Goal: Task Accomplishment & Management: Use online tool/utility

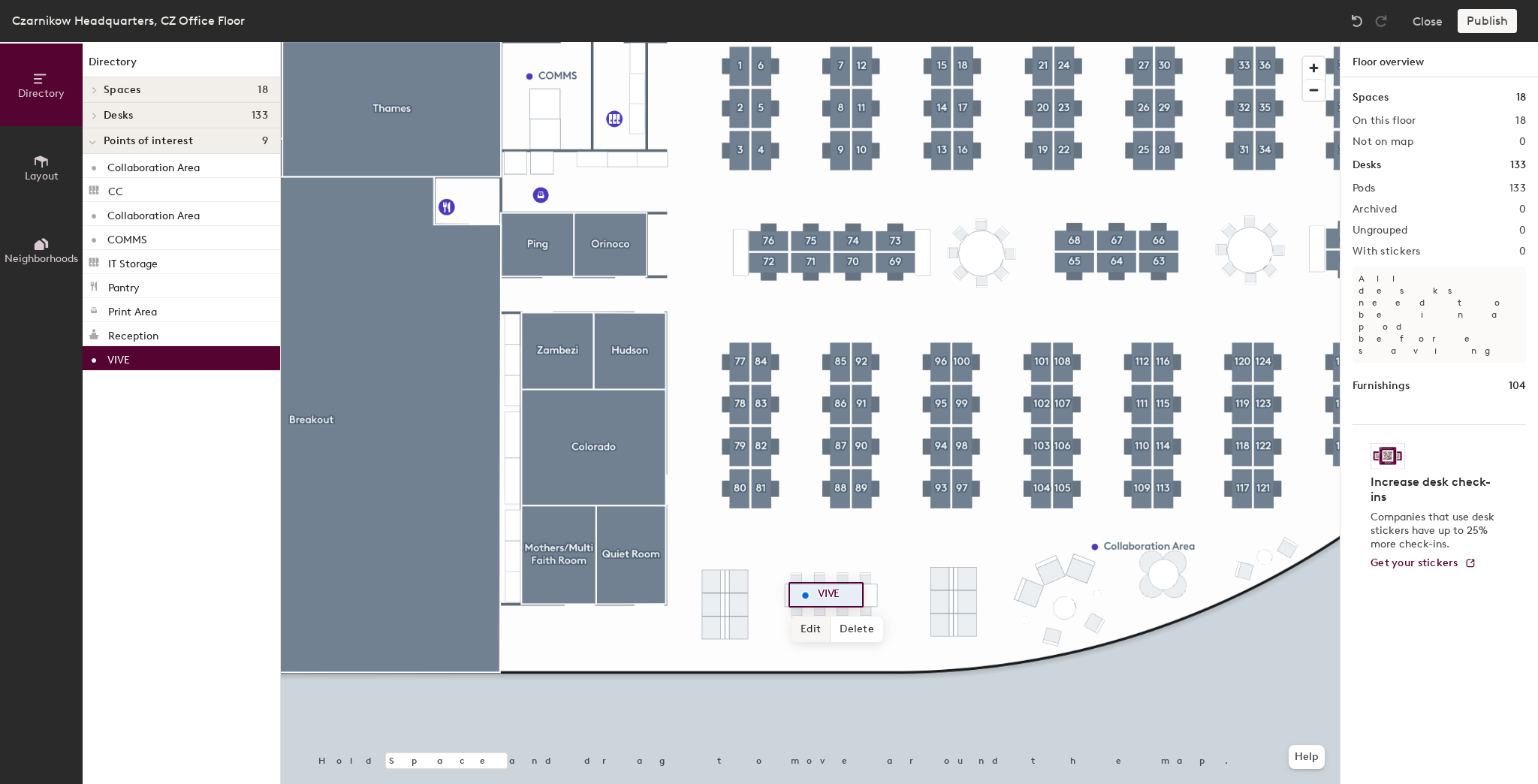
click at [818, 630] on span "Edit" at bounding box center [811, 629] width 39 height 25
type input "Sustainability"
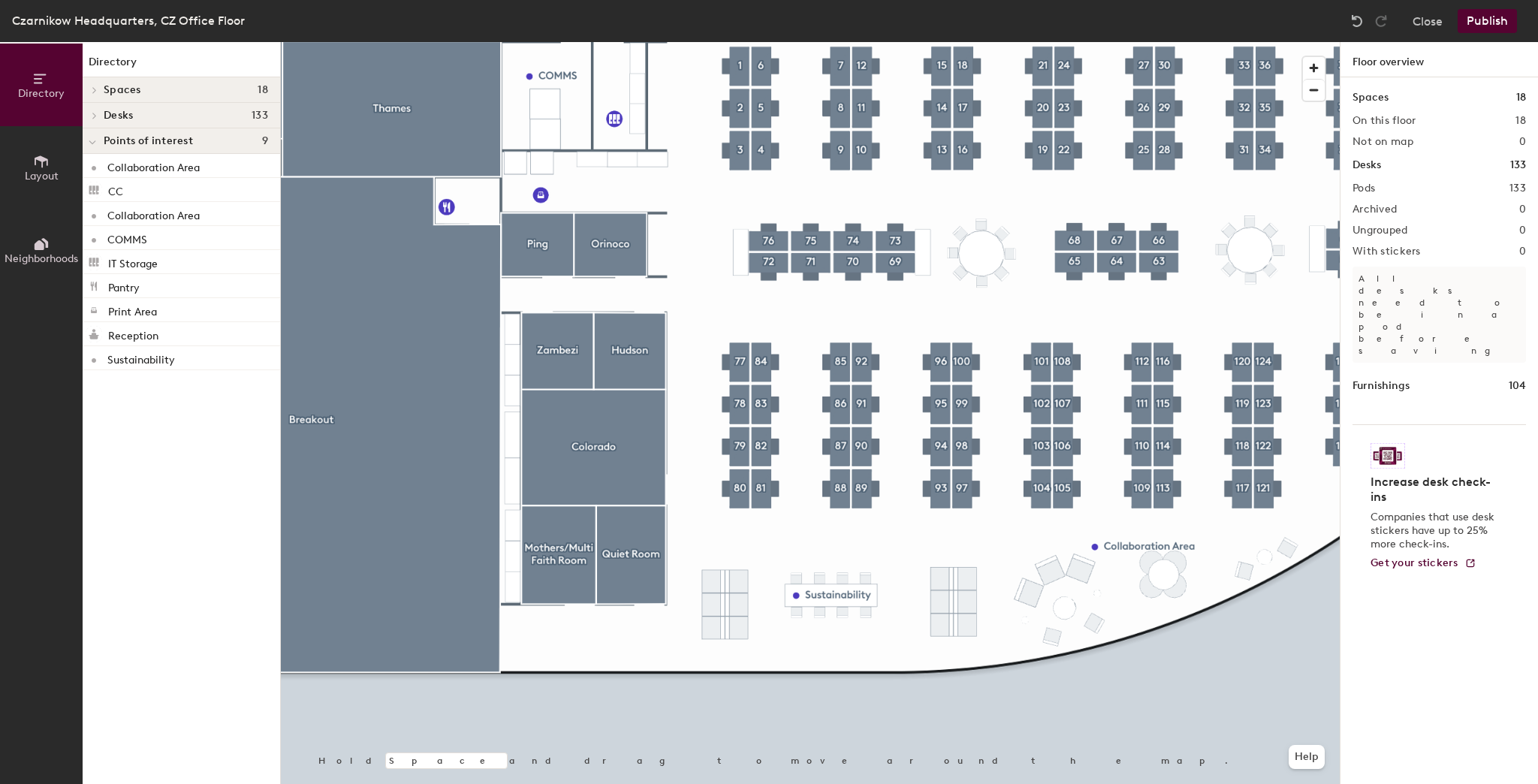
click at [1485, 16] on button "Publish" at bounding box center [1488, 20] width 60 height 24
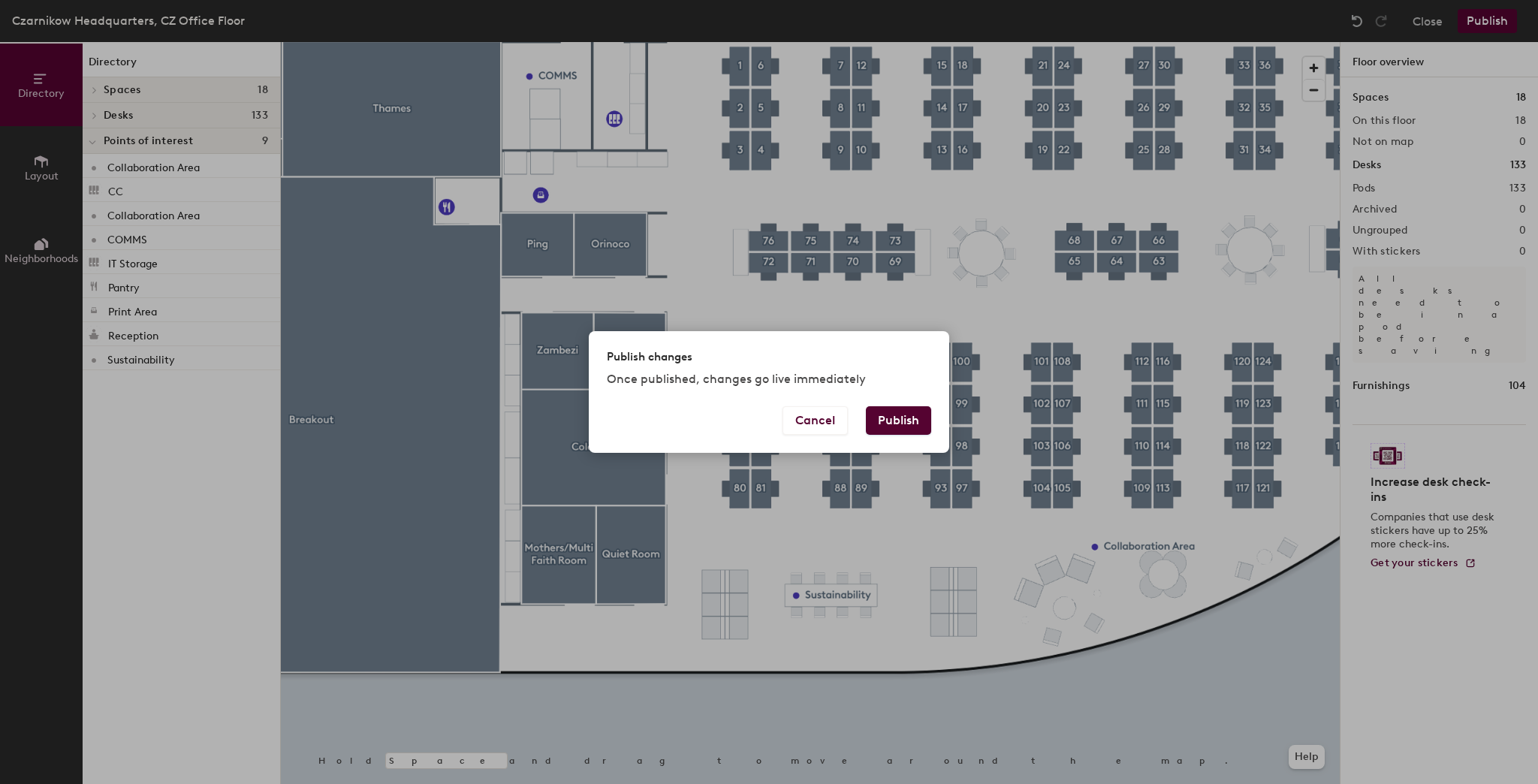
click at [883, 410] on button "Publish" at bounding box center [898, 420] width 66 height 29
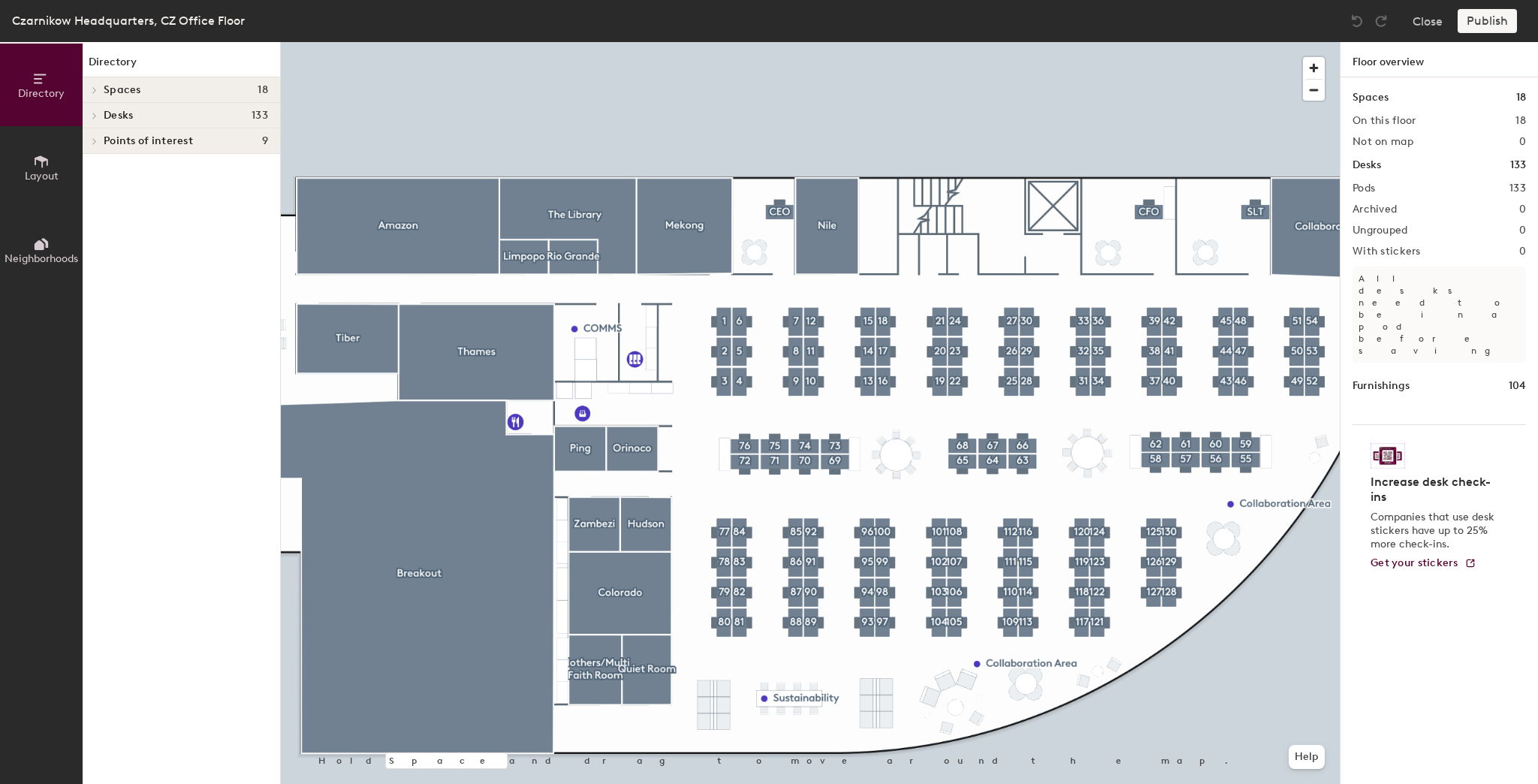
click at [18, 168] on button "Layout" at bounding box center [41, 167] width 82 height 82
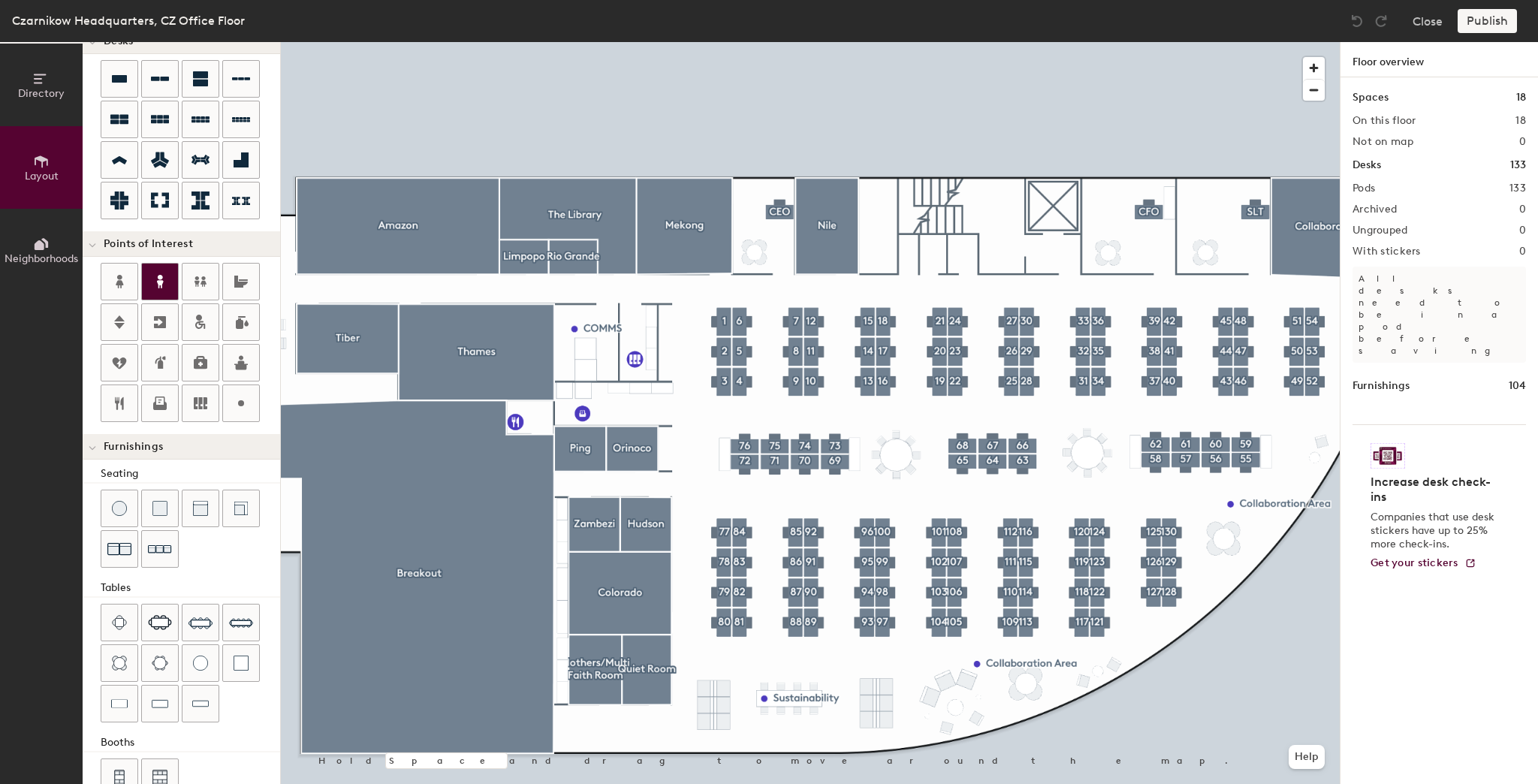
scroll to position [159, 0]
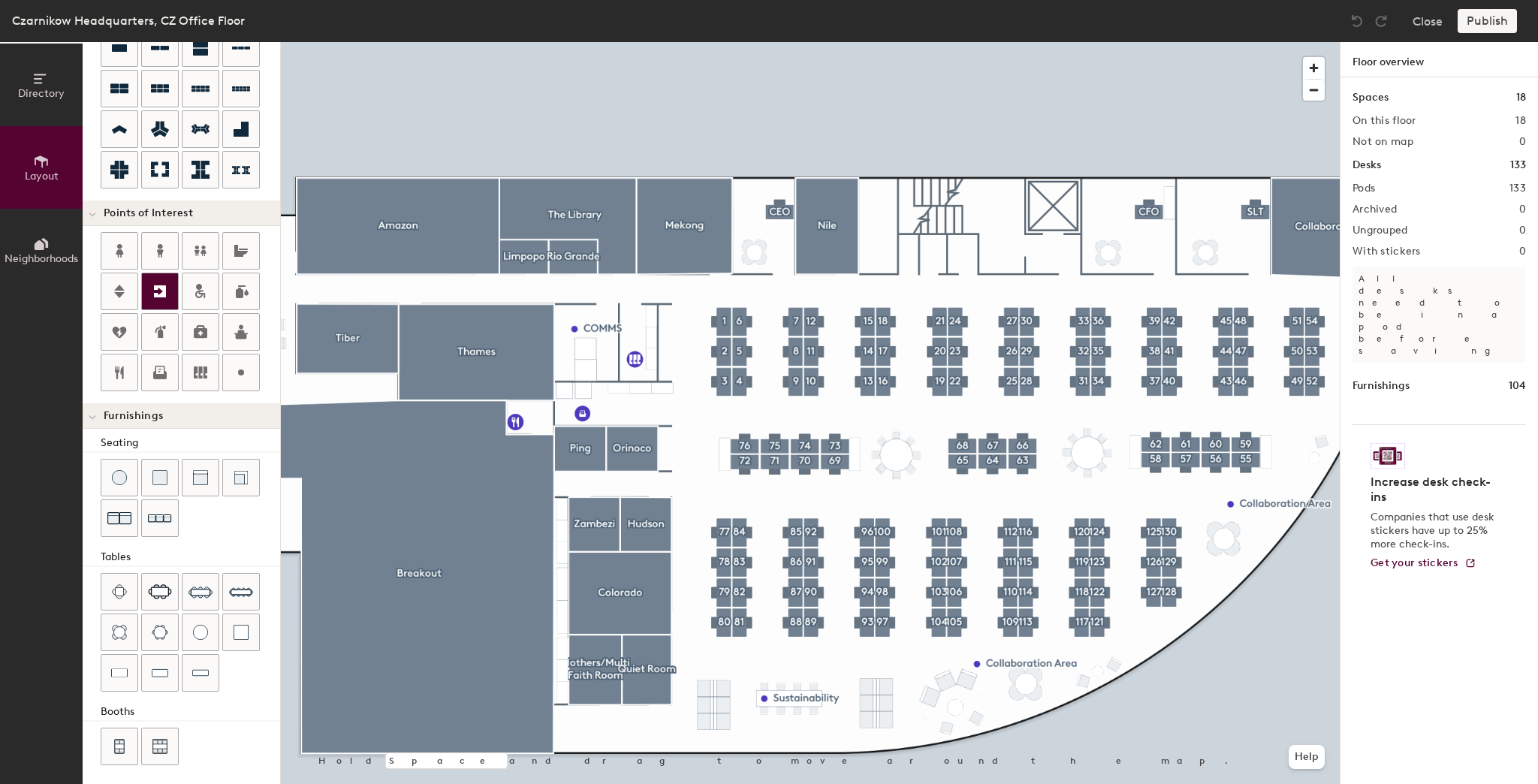
click at [158, 285] on icon at bounding box center [160, 291] width 12 height 12
click at [125, 295] on icon at bounding box center [119, 291] width 18 height 18
type input "20"
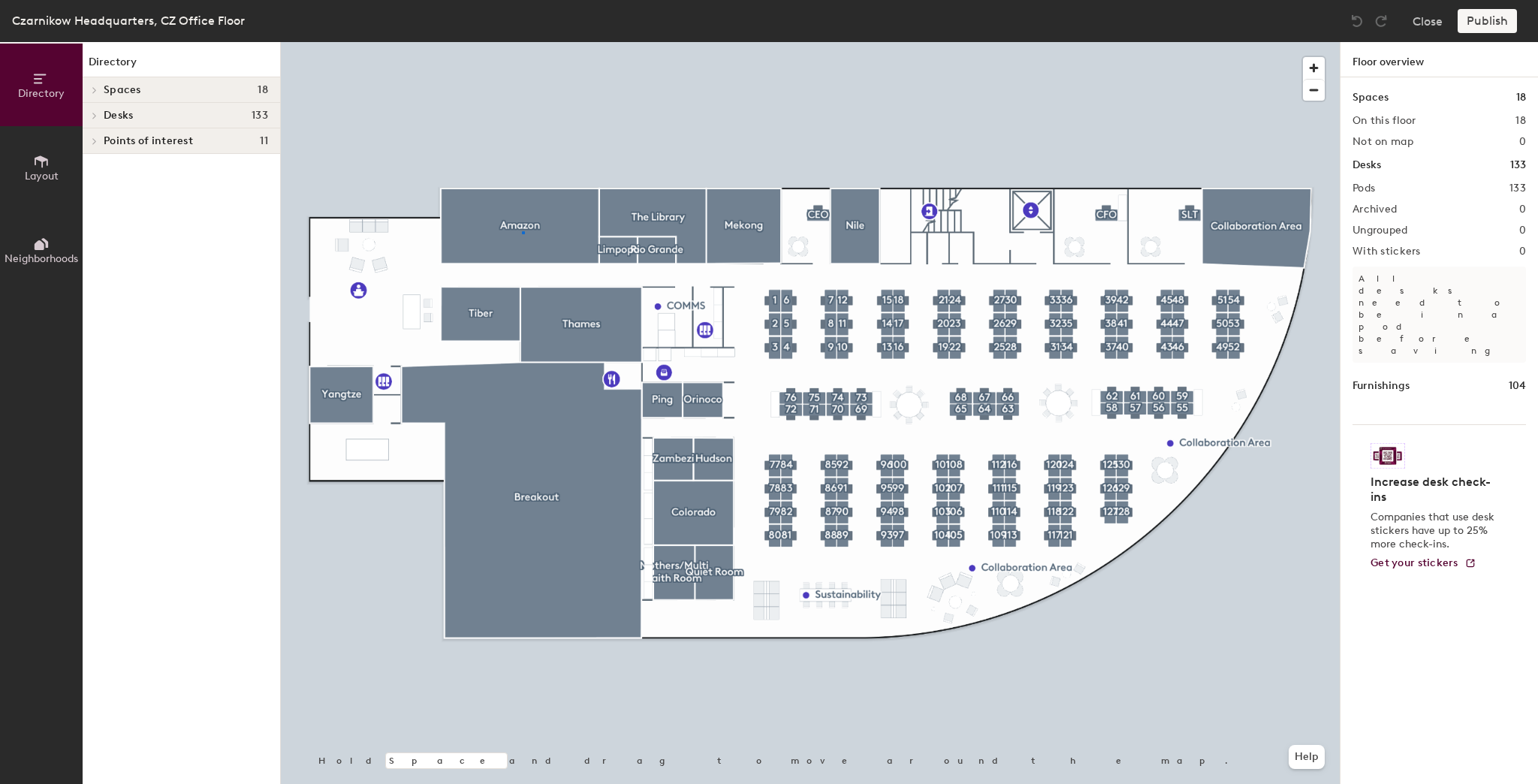
click at [522, 42] on div at bounding box center [811, 42] width 1059 height 0
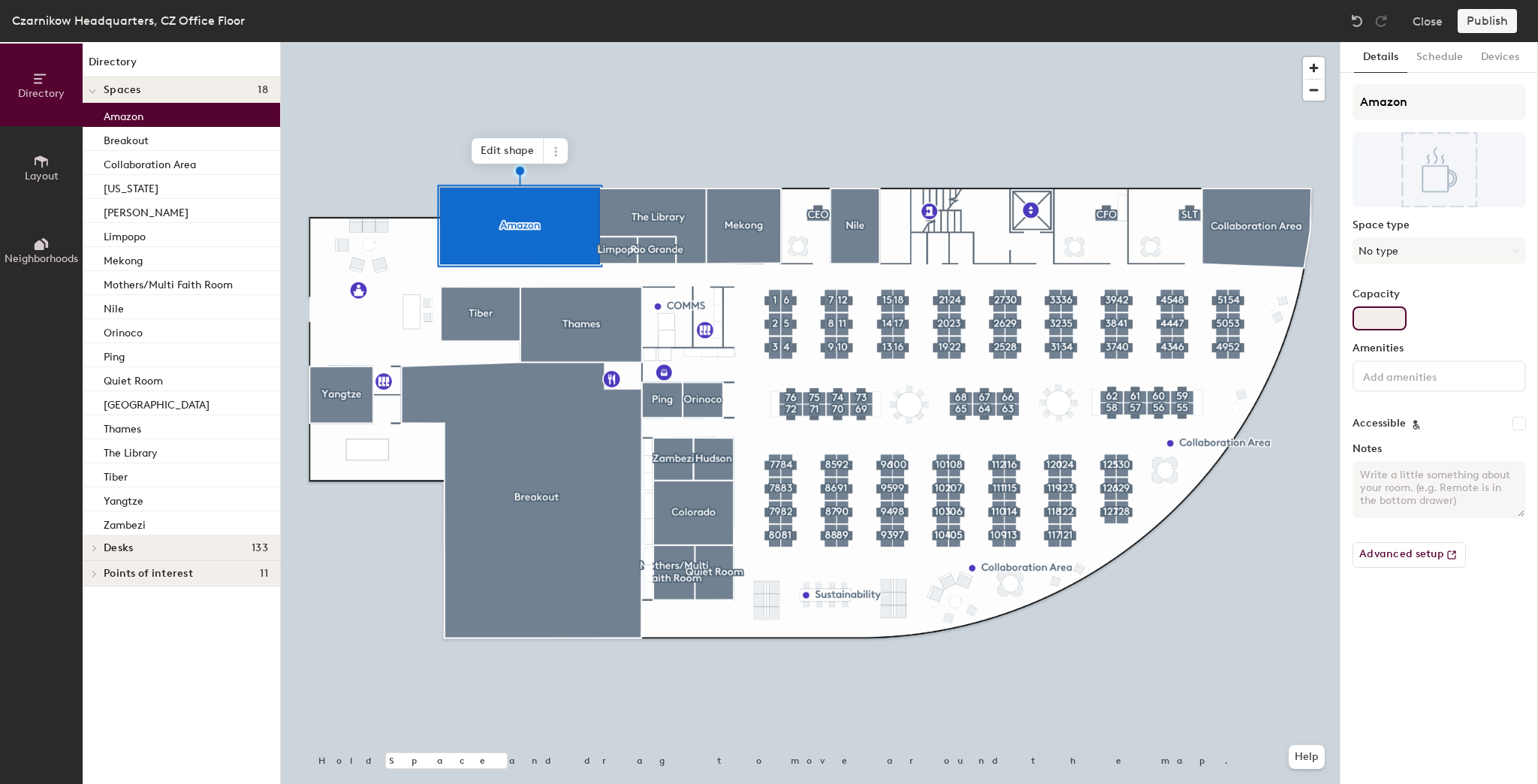
click at [1367, 314] on input "Capacity" at bounding box center [1380, 318] width 54 height 24
type input "18"
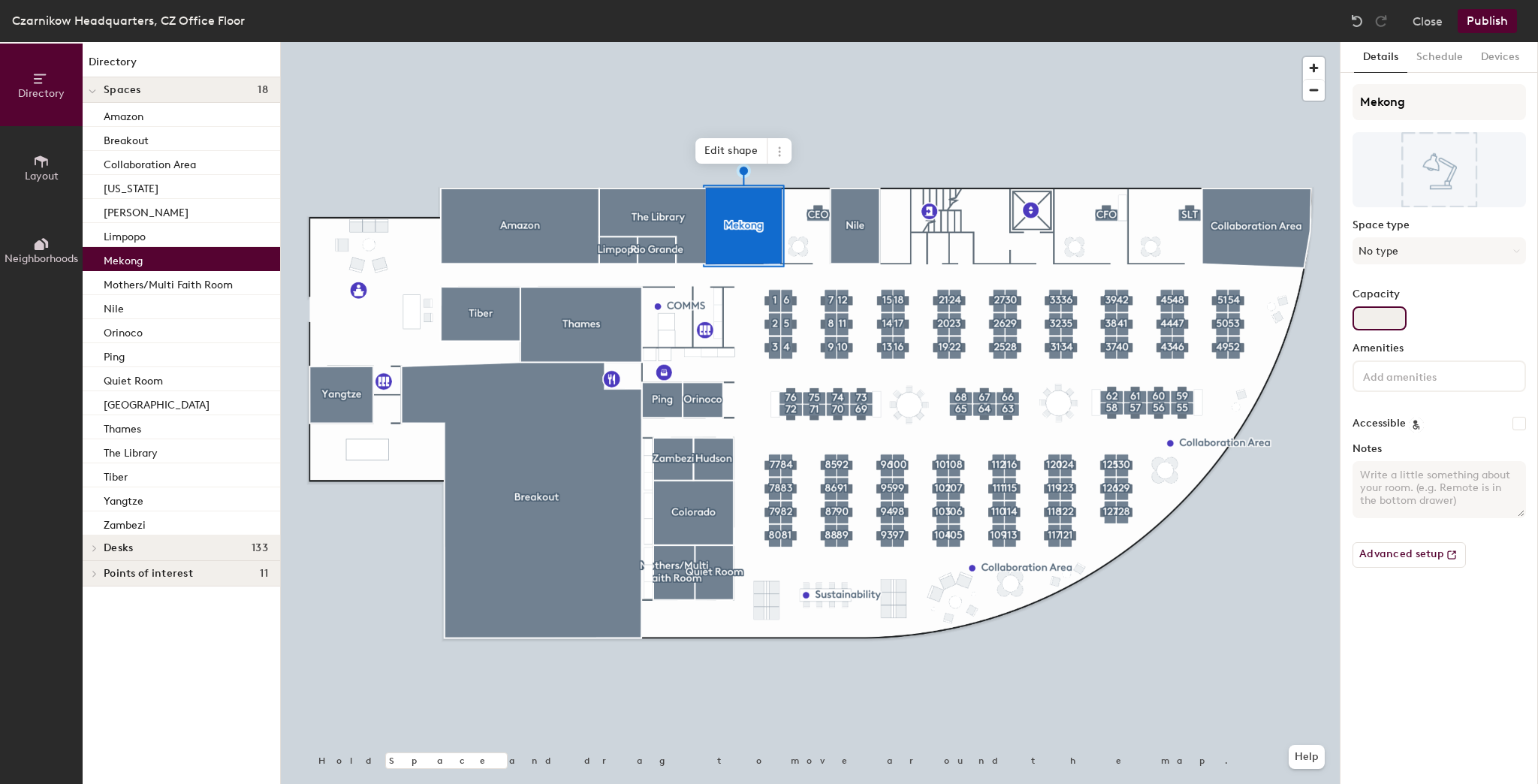
click at [1365, 316] on input "Capacity" at bounding box center [1380, 318] width 54 height 24
type input "6"
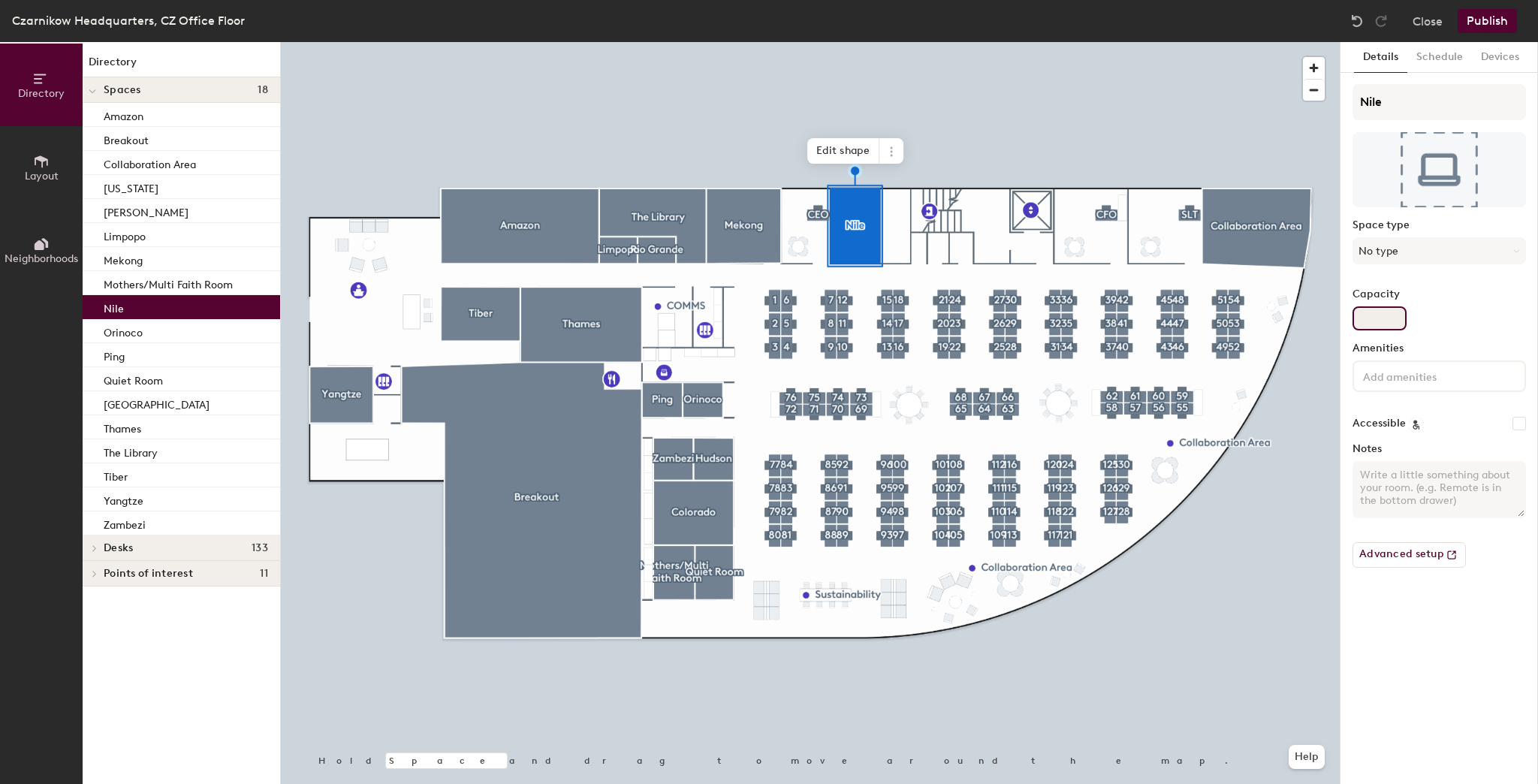
click at [1362, 315] on input "Capacity" at bounding box center [1380, 318] width 54 height 24
type input "4"
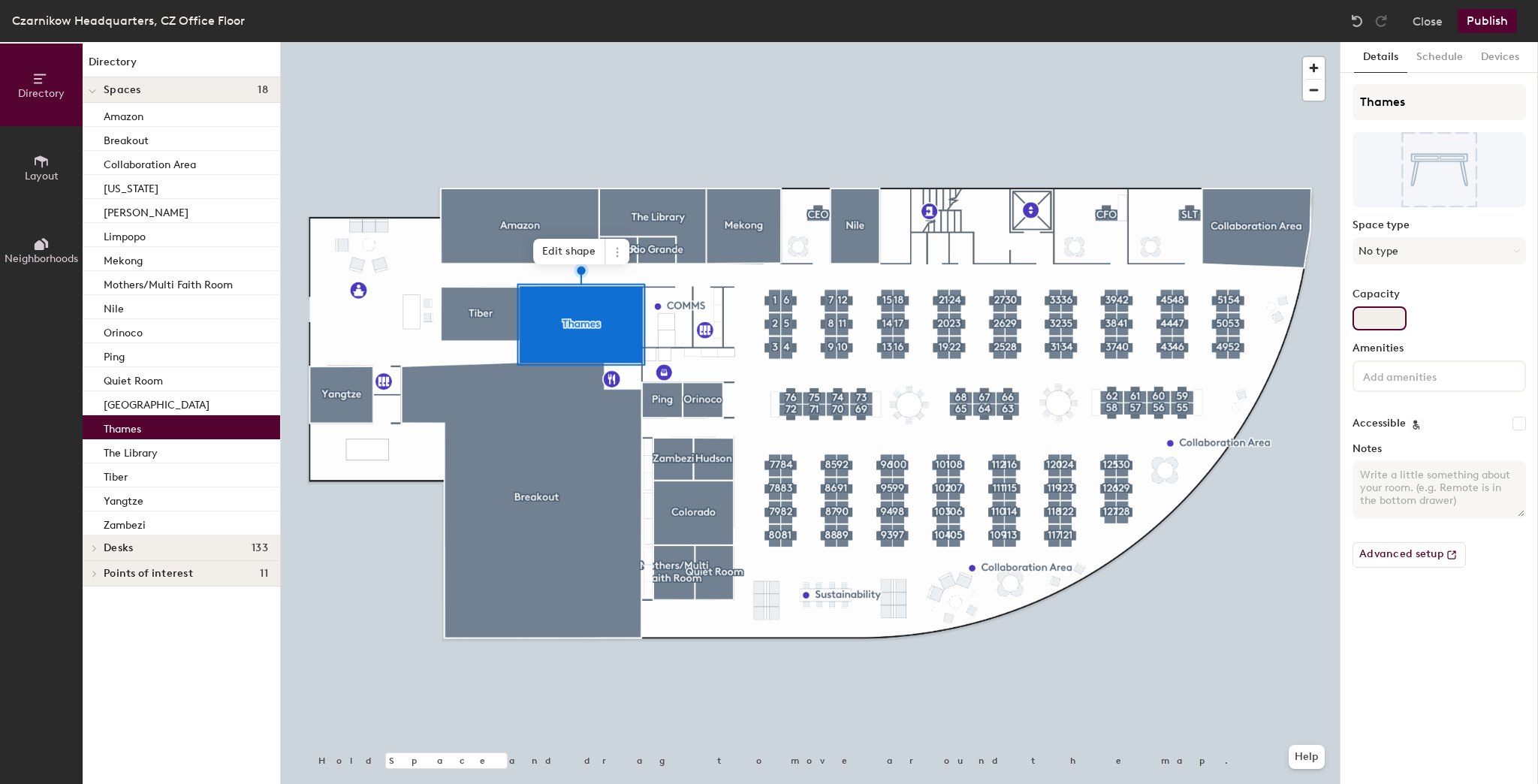
click at [1369, 312] on input "Capacity" at bounding box center [1380, 318] width 54 height 24
type input "14"
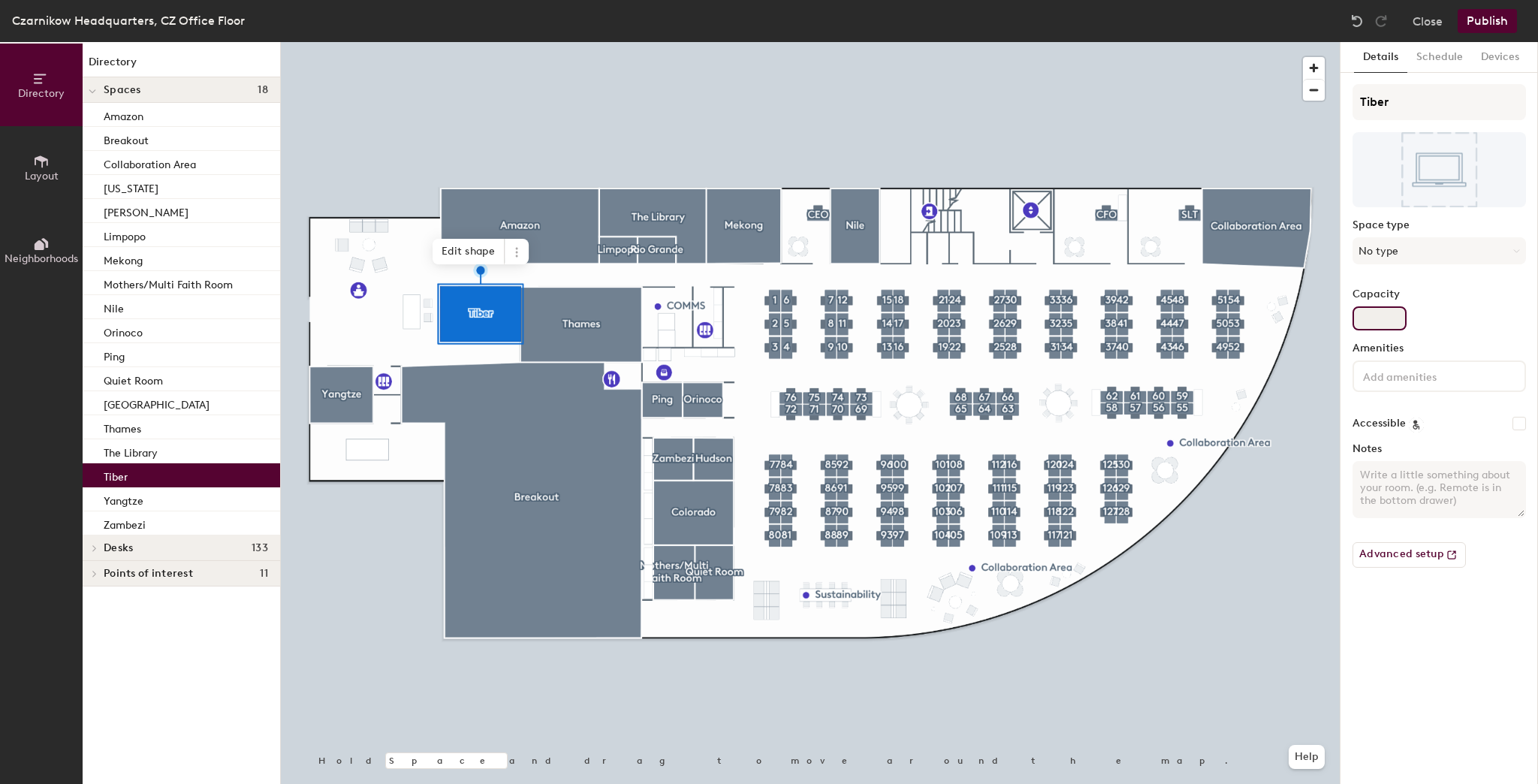
click at [1380, 318] on input "Capacity" at bounding box center [1380, 318] width 54 height 24
type input "8"
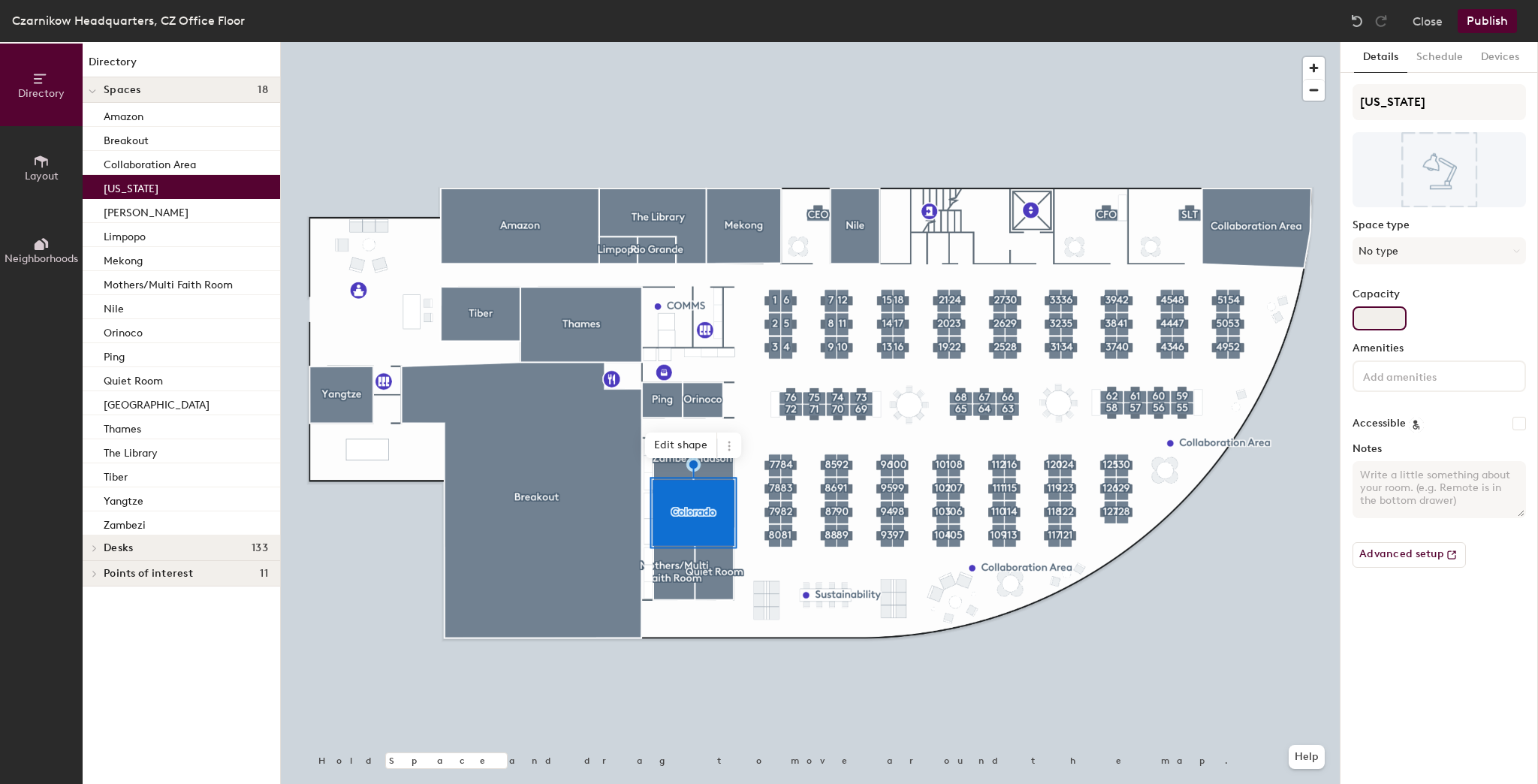
click at [1376, 320] on input "Capacity" at bounding box center [1380, 318] width 54 height 24
type input "8"
click at [336, 42] on div at bounding box center [811, 42] width 1059 height 0
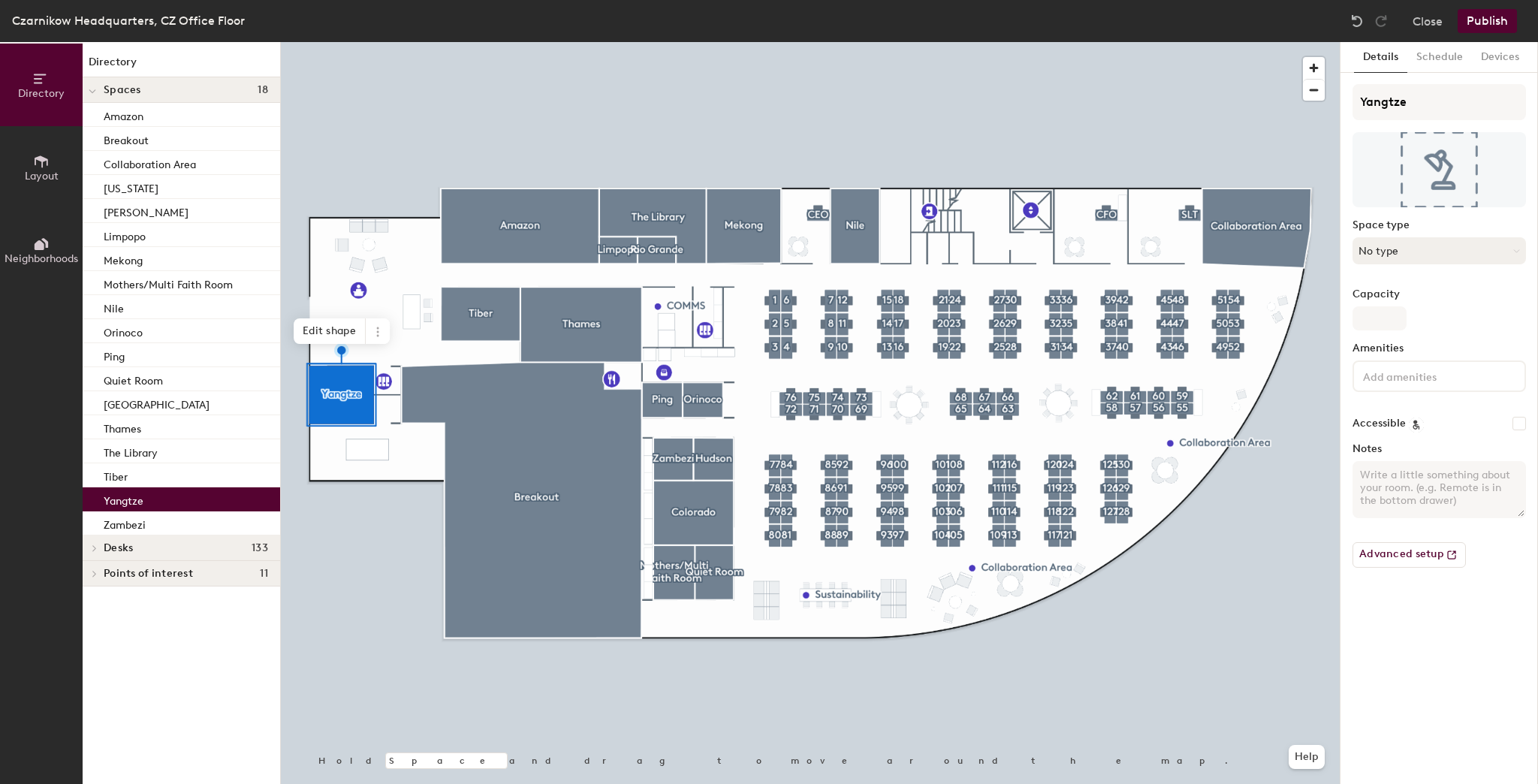
drag, startPoint x: 1415, startPoint y: 255, endPoint x: 1394, endPoint y: 258, distance: 21.2
click at [1409, 256] on button "No type" at bounding box center [1440, 250] width 173 height 27
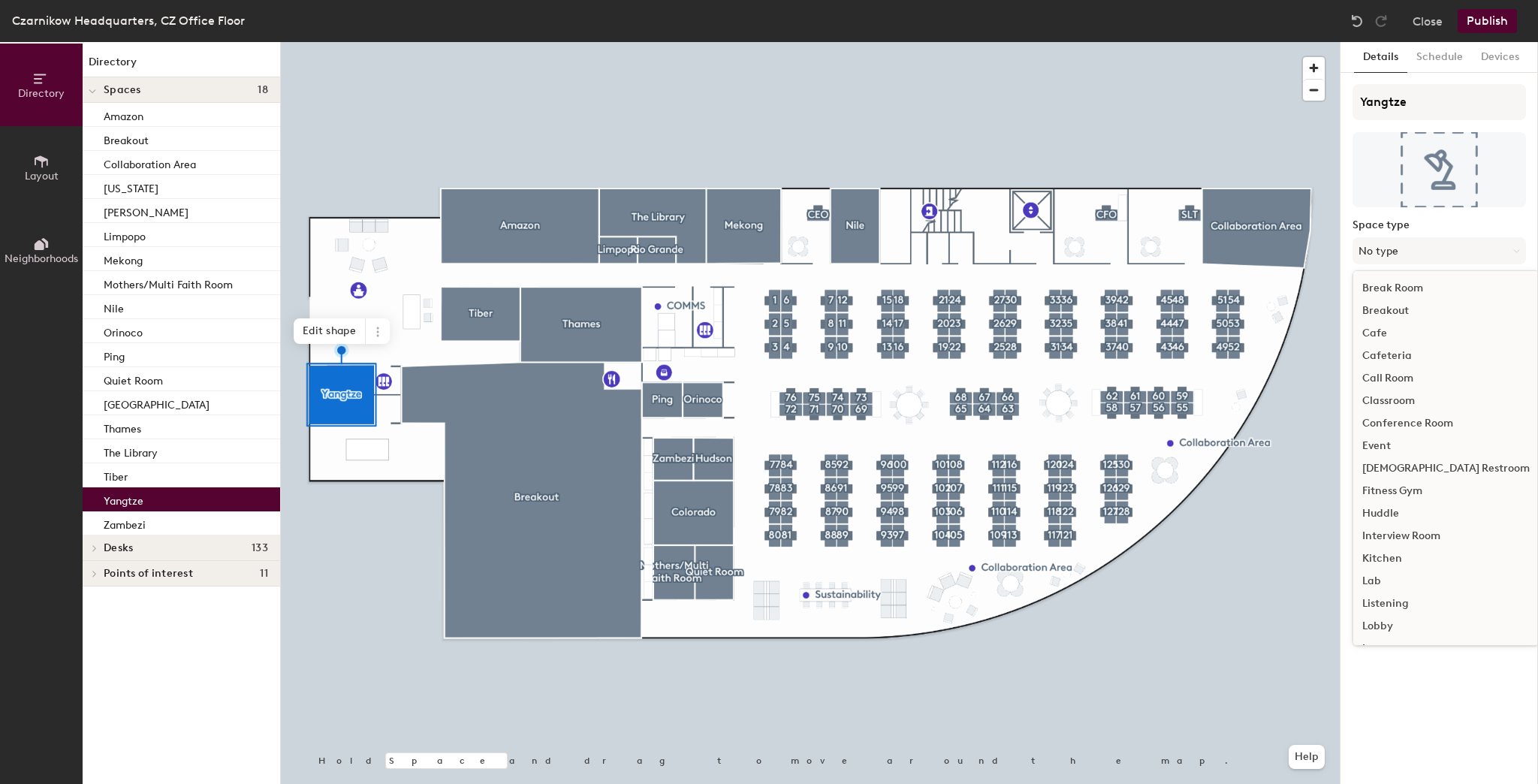
click at [1346, 214] on div "Details Schedule Devices Yangtze Space type No type Break Room Breakout Cafe Ca…" at bounding box center [1440, 413] width 198 height 742
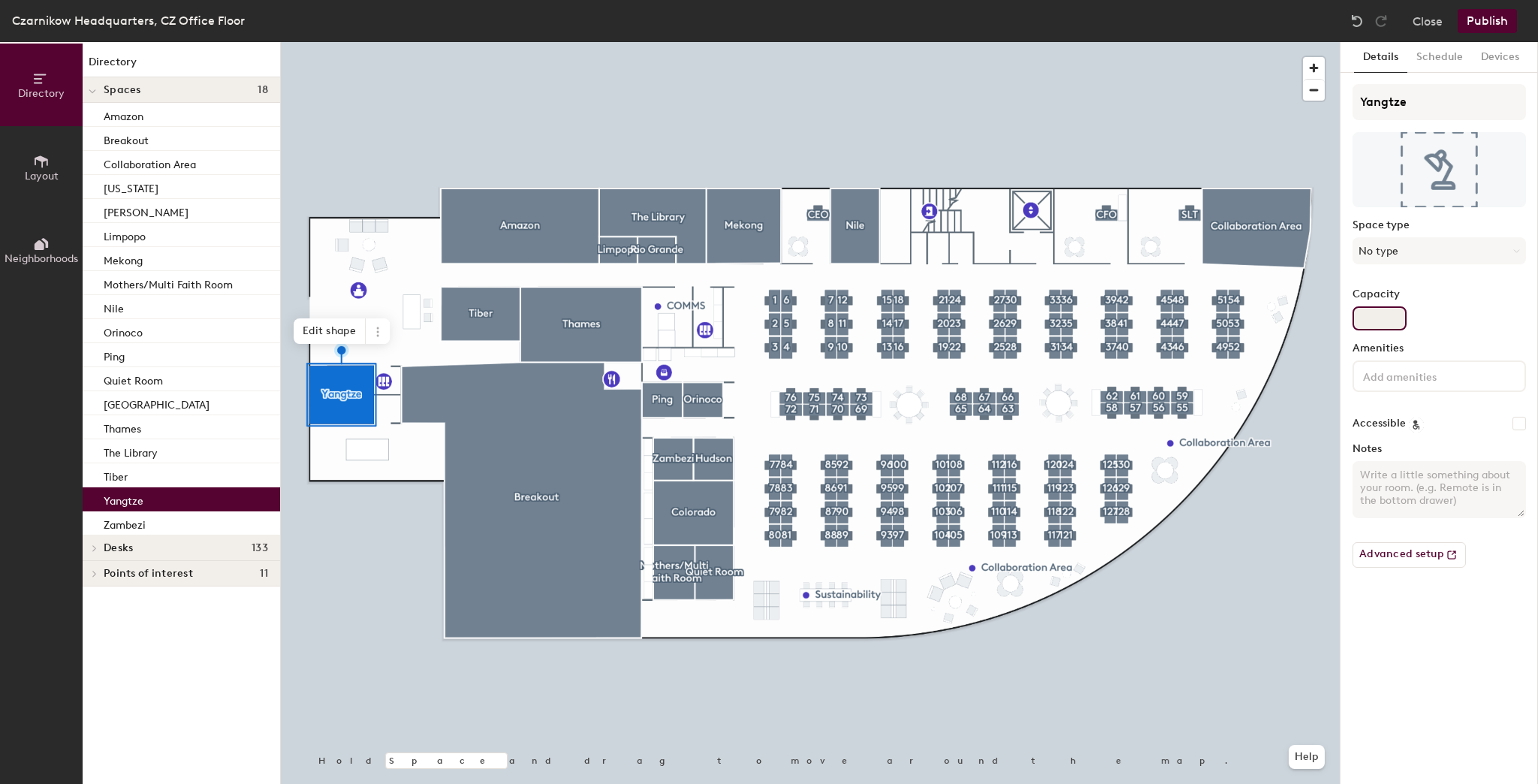
click at [1366, 311] on input "Capacity" at bounding box center [1380, 318] width 54 height 24
type input "6"
click at [1496, 17] on button "Publish" at bounding box center [1488, 20] width 60 height 24
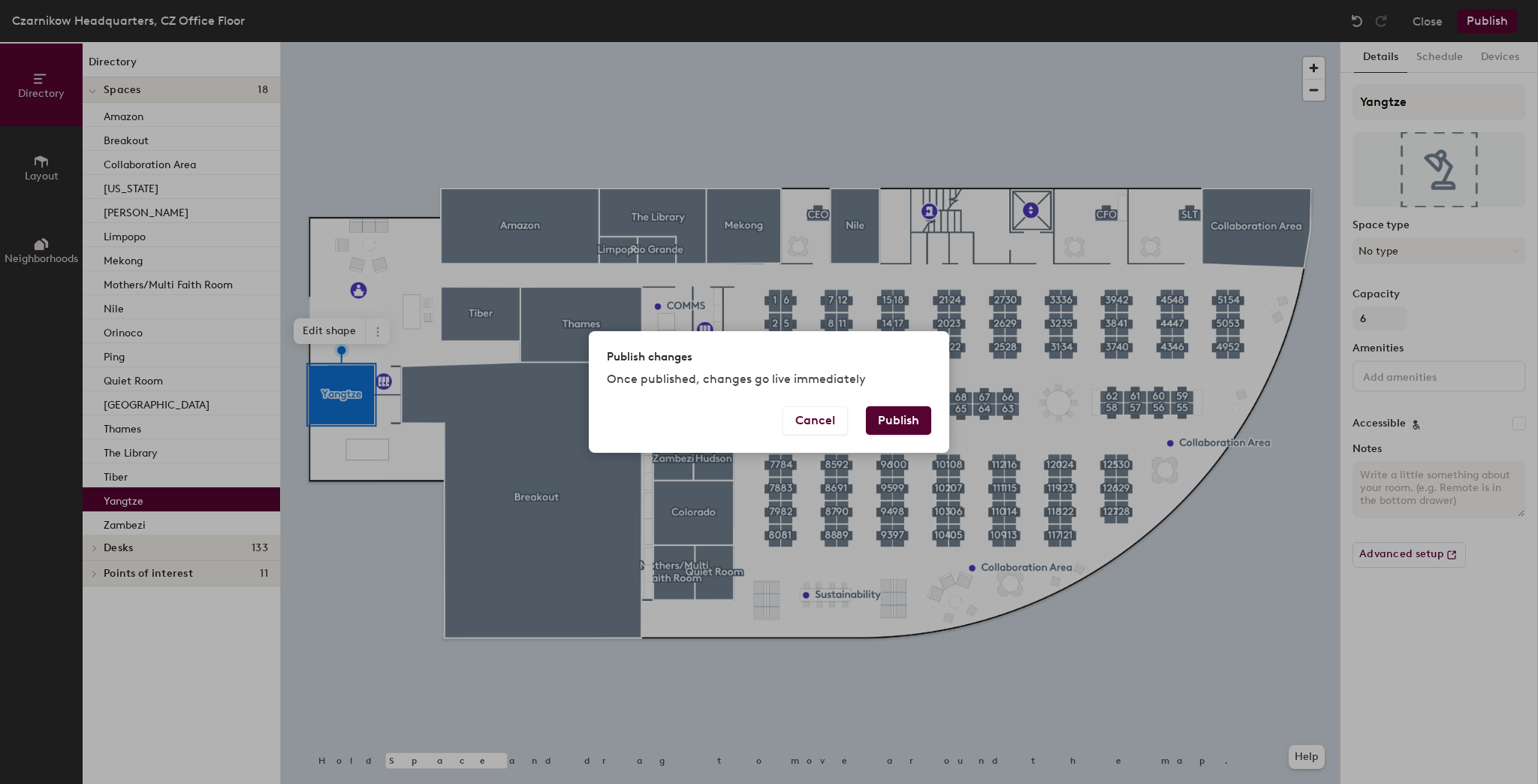
click at [894, 409] on button "Publish" at bounding box center [898, 420] width 66 height 29
